Goal: Task Accomplishment & Management: Complete application form

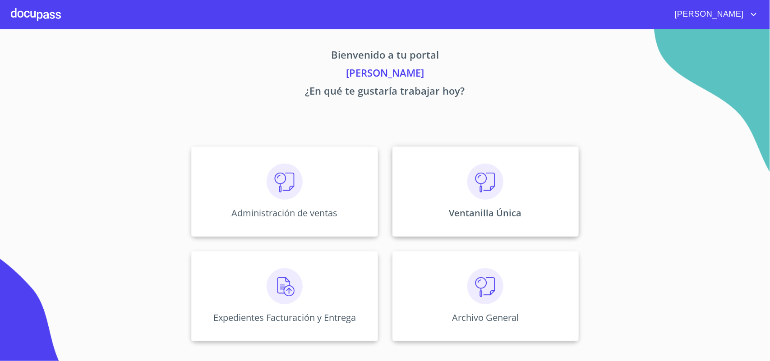
click at [492, 208] on p "Ventanilla Única" at bounding box center [485, 213] width 73 height 12
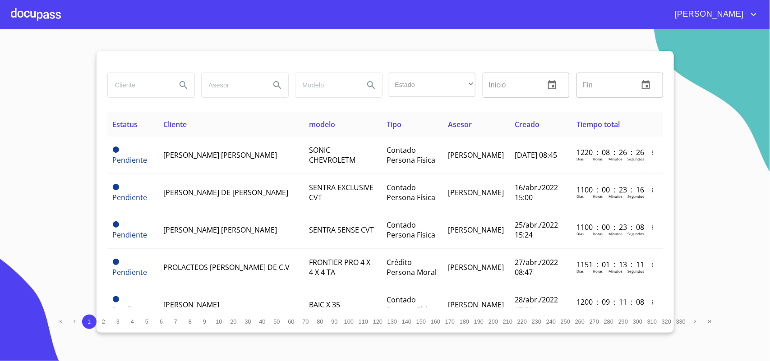
click at [126, 83] on input "search" at bounding box center [138, 85] width 61 height 24
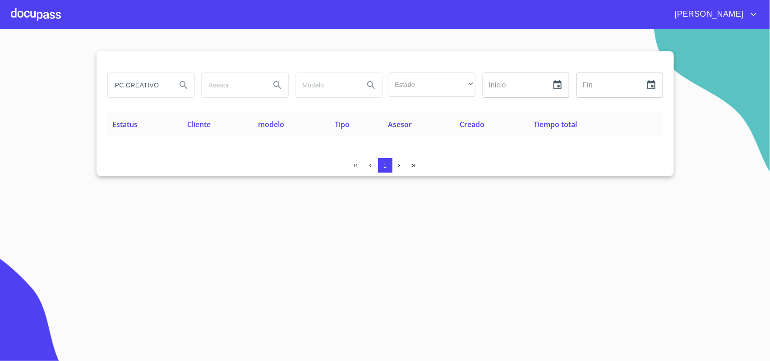
click at [125, 83] on input "PC CREATIVO" at bounding box center [138, 85] width 61 height 24
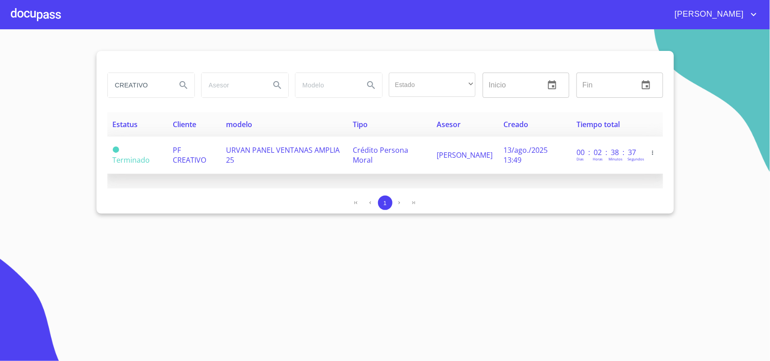
type input "CREATIVO"
click at [213, 152] on td "PF CREATIVO" at bounding box center [193, 155] width 53 height 37
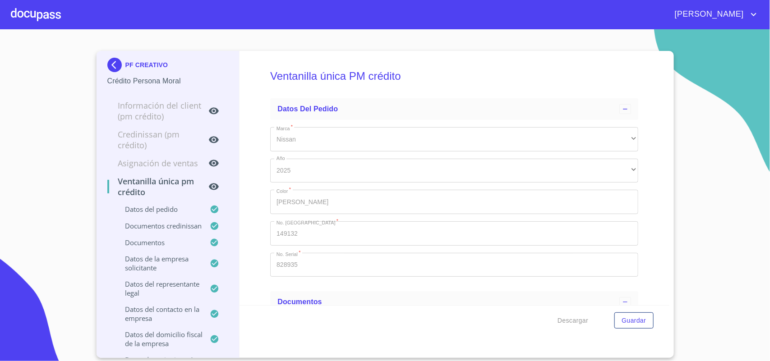
type input "14 de jun. de 1974"
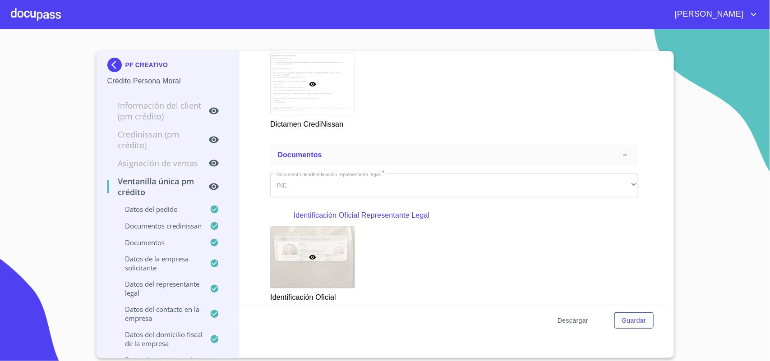
click at [576, 319] on span "Descargar" at bounding box center [572, 320] width 31 height 11
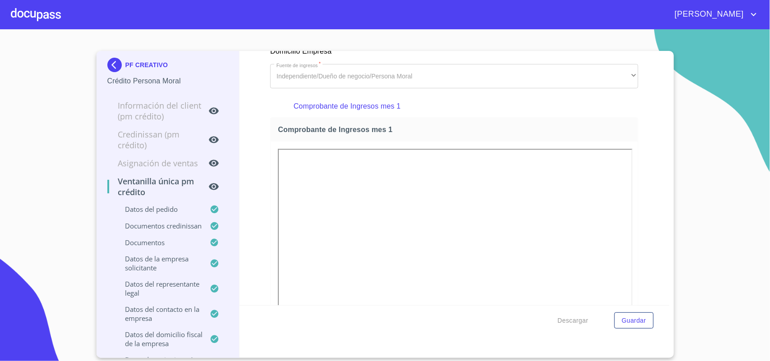
scroll to position [1071, 0]
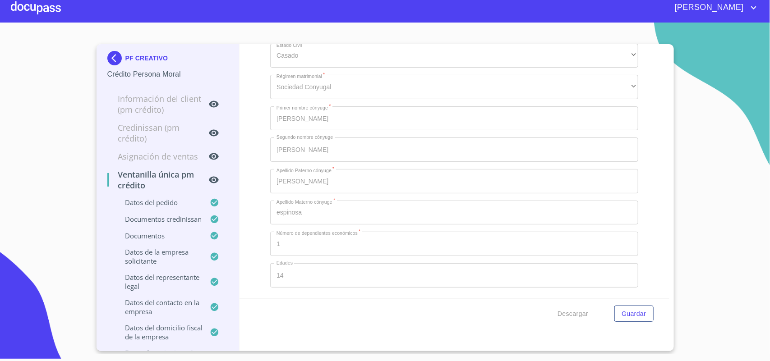
scroll to position [11473, 0]
click at [565, 315] on span "Descargar" at bounding box center [572, 314] width 31 height 11
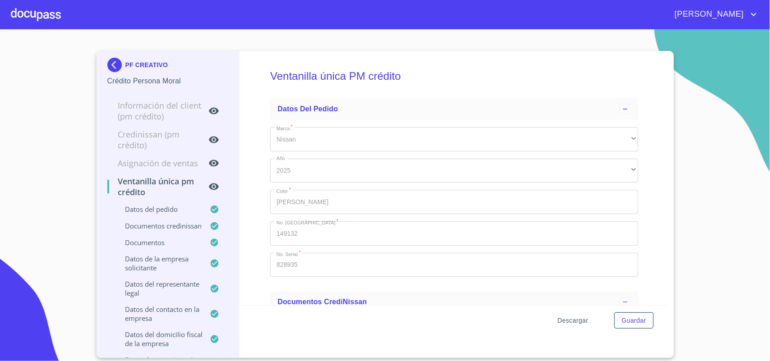
click at [573, 316] on span "Descargar" at bounding box center [572, 320] width 31 height 11
type input "3 de sep. de 2021"
click at [111, 62] on img at bounding box center [116, 65] width 18 height 14
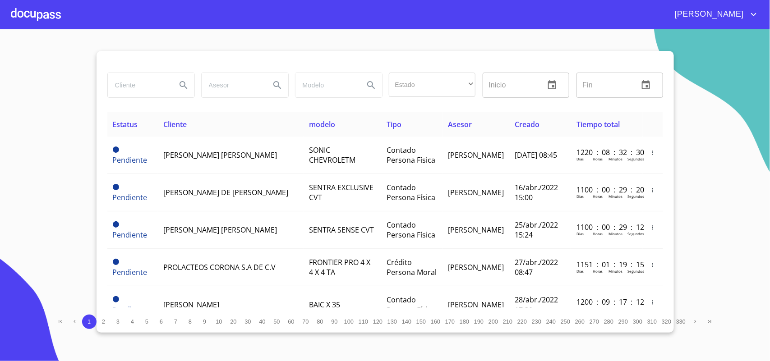
click at [137, 84] on input "search" at bounding box center [138, 85] width 61 height 24
paste input "AGUA Y SANEAMIENTO AMBIENTAL"
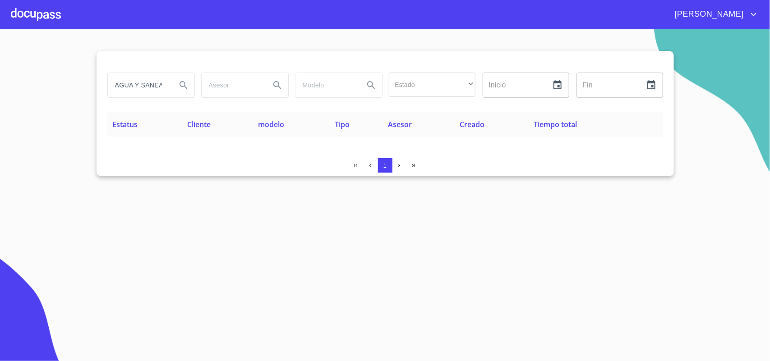
click at [141, 85] on input "AGUA Y SANEAMIENTO AMBIENTAL" at bounding box center [138, 85] width 61 height 24
type input "SANEAMIENTO AMBIENTAL"
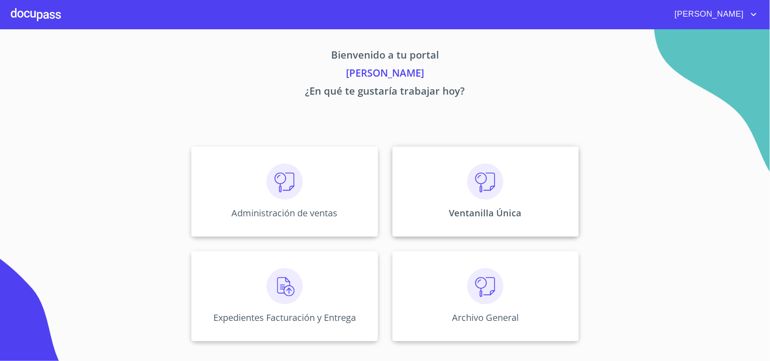
click at [521, 183] on div "Ventanilla Única" at bounding box center [485, 192] width 186 height 90
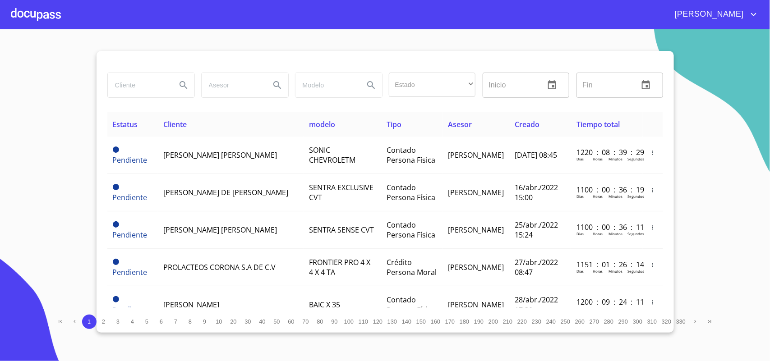
click at [135, 85] on input "search" at bounding box center [138, 85] width 61 height 24
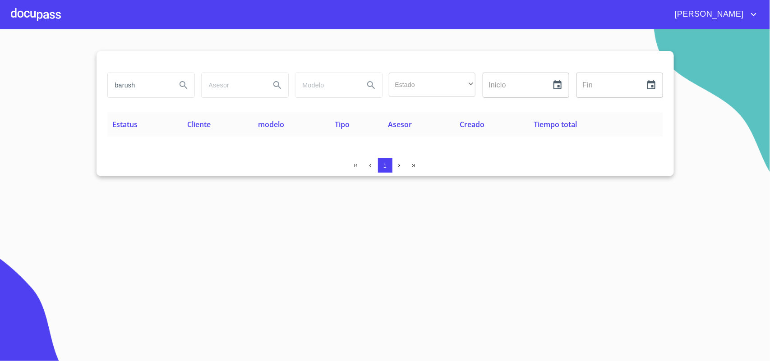
drag, startPoint x: 153, startPoint y: 87, endPoint x: 0, endPoint y: 66, distance: 154.8
click at [0, 66] on section "barush Estado ​ ​ Inicio ​ Fin ​ Estatus Cliente modelo Tipo Asesor Creado Tiem…" at bounding box center [385, 195] width 770 height 332
type input "SEMINUEVOS"
